Goal: Information Seeking & Learning: Learn about a topic

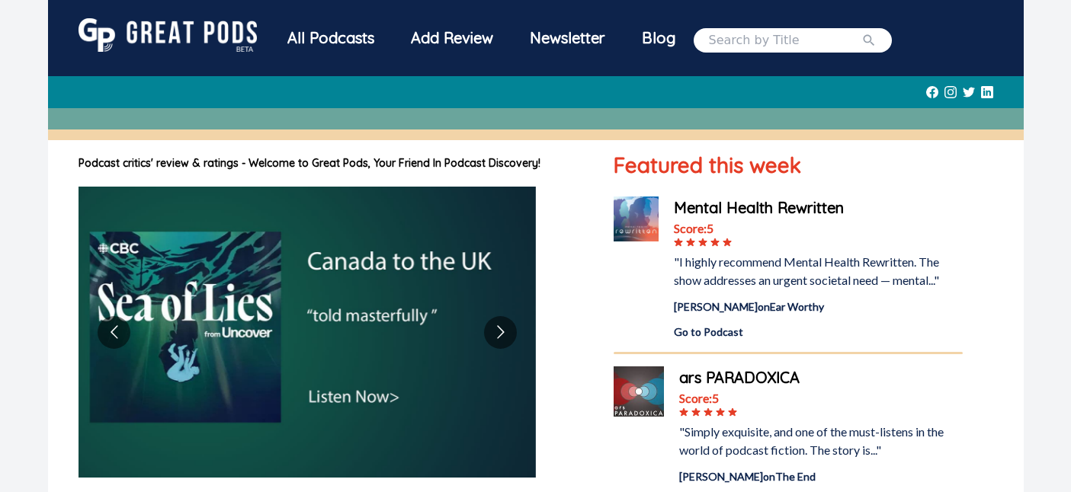
click at [431, 36] on div "Add Review" at bounding box center [452, 38] width 119 height 40
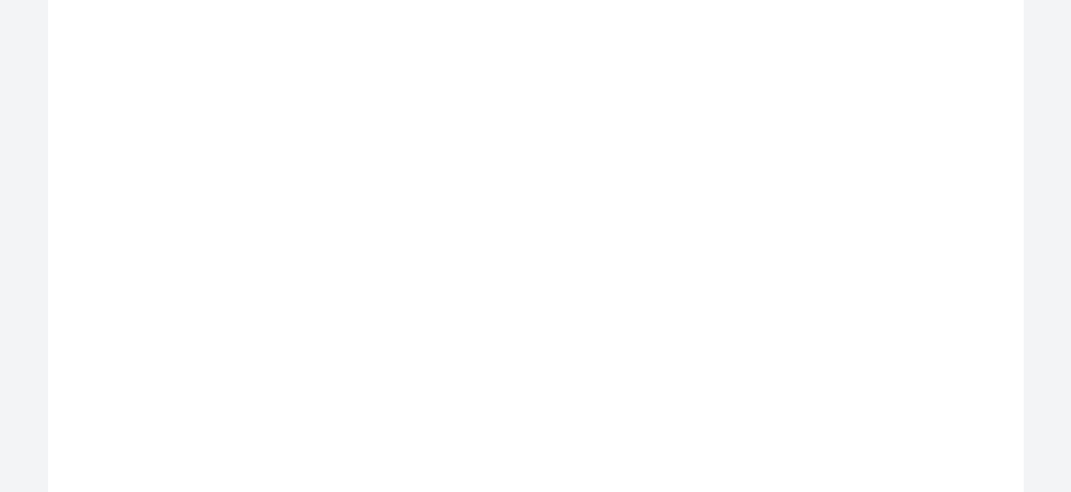
scroll to position [452, 0]
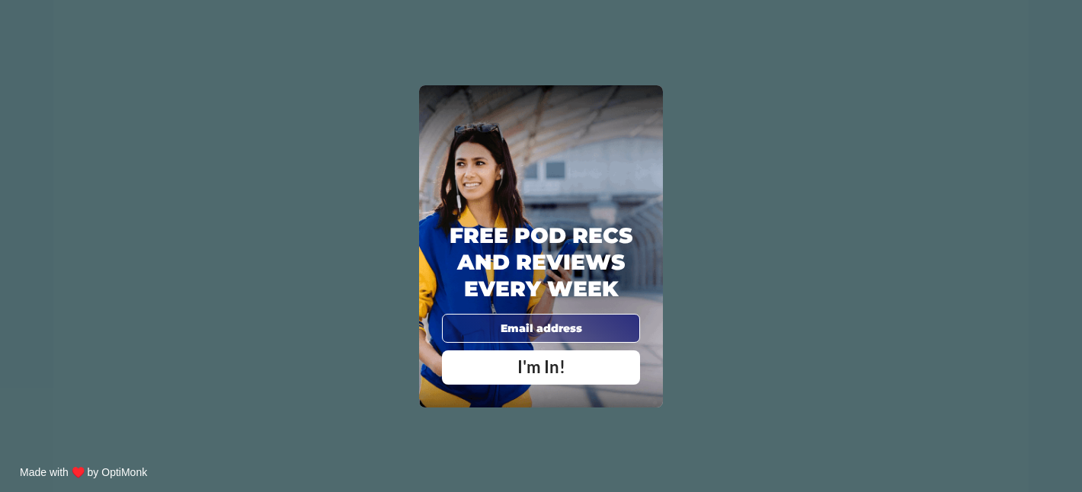
click at [274, 118] on div "X Free Pod Recs and Reviews every week I'm In! X Thanks Poddy People! See you T…" at bounding box center [541, 246] width 1082 height 492
click at [139, 358] on div "X Free Pod Recs and Reviews every week I'm In! X Thanks Poddy People! See you T…" at bounding box center [541, 246] width 1082 height 492
click at [646, 107] on span "X" at bounding box center [647, 101] width 11 height 15
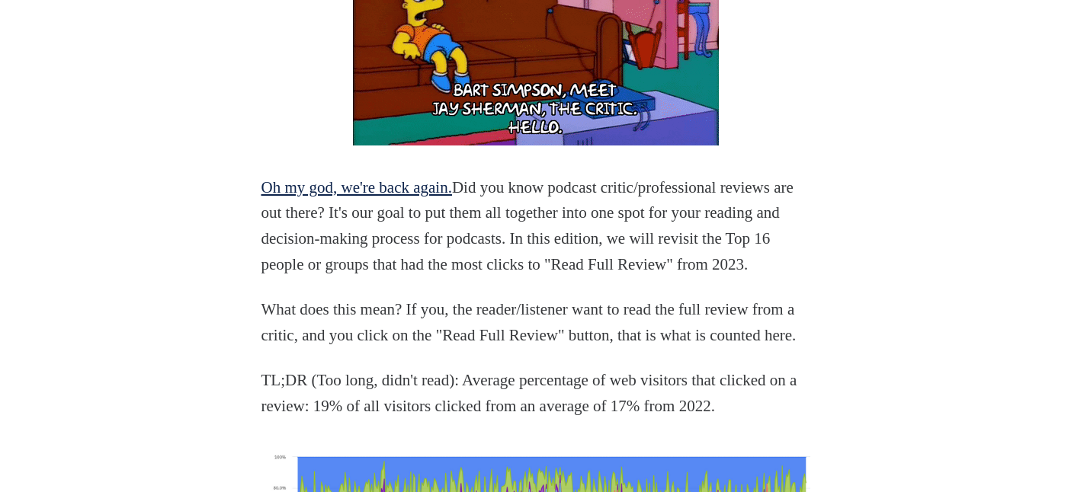
scroll to position [1326, 0]
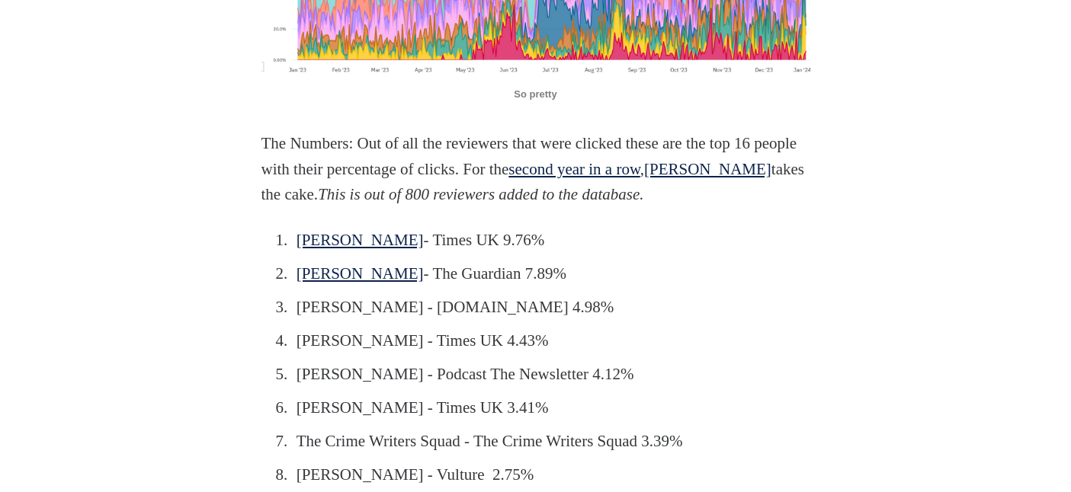
click at [599, 208] on p "The Numbers: Out of all the reviewers that were clicked these are the top 16 pe…" at bounding box center [535, 169] width 549 height 77
click at [361, 249] on link "[PERSON_NAME]" at bounding box center [360, 240] width 127 height 18
